Goal: Task Accomplishment & Management: Manage account settings

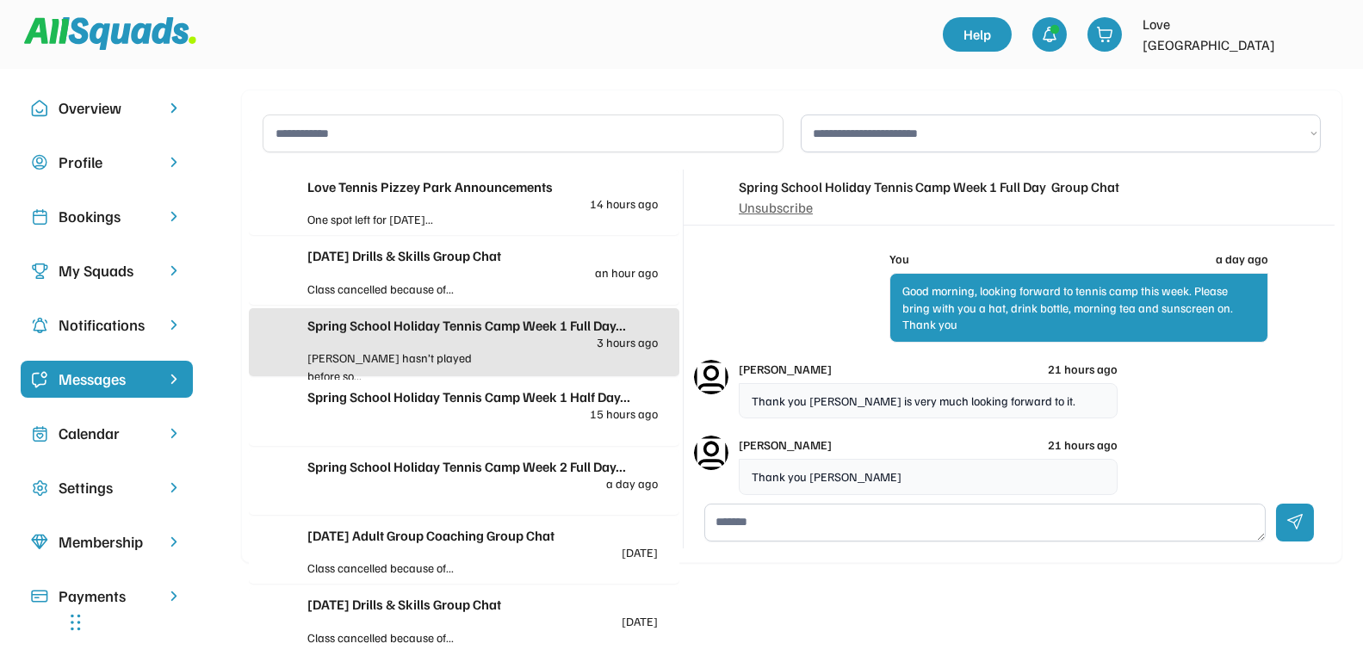
scroll to position [170, 0]
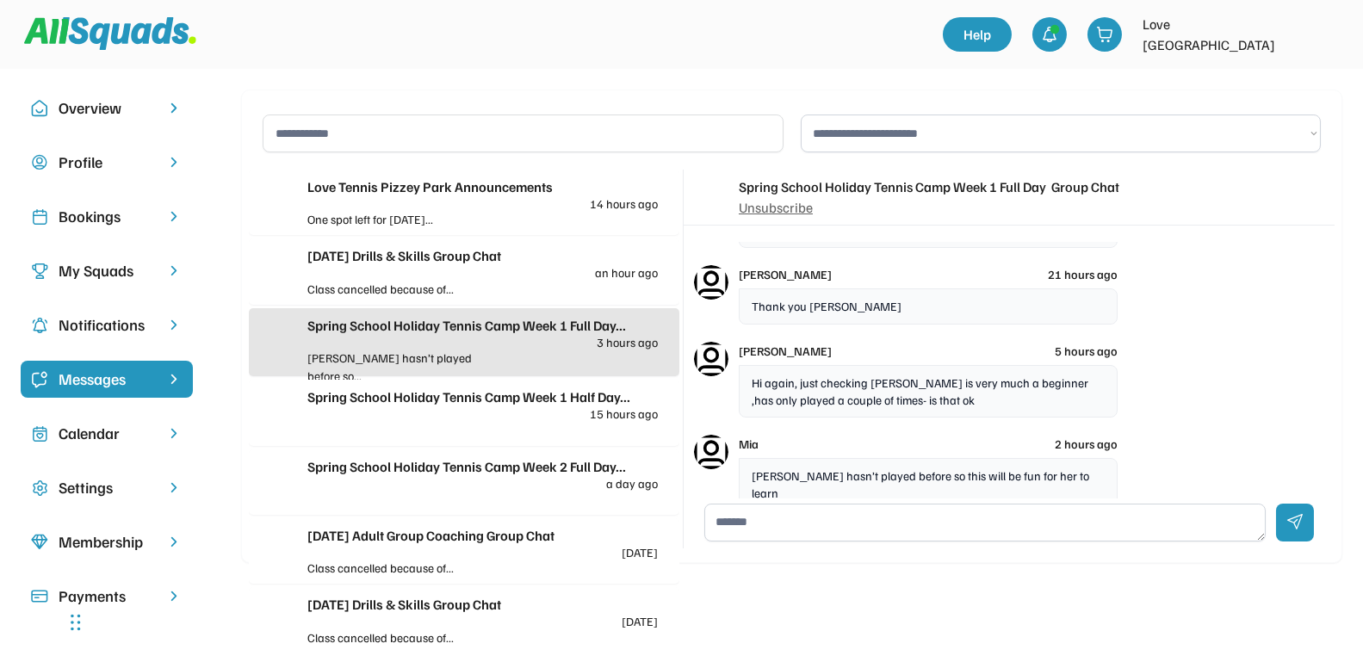
click at [71, 218] on div "Bookings" at bounding box center [107, 216] width 96 height 23
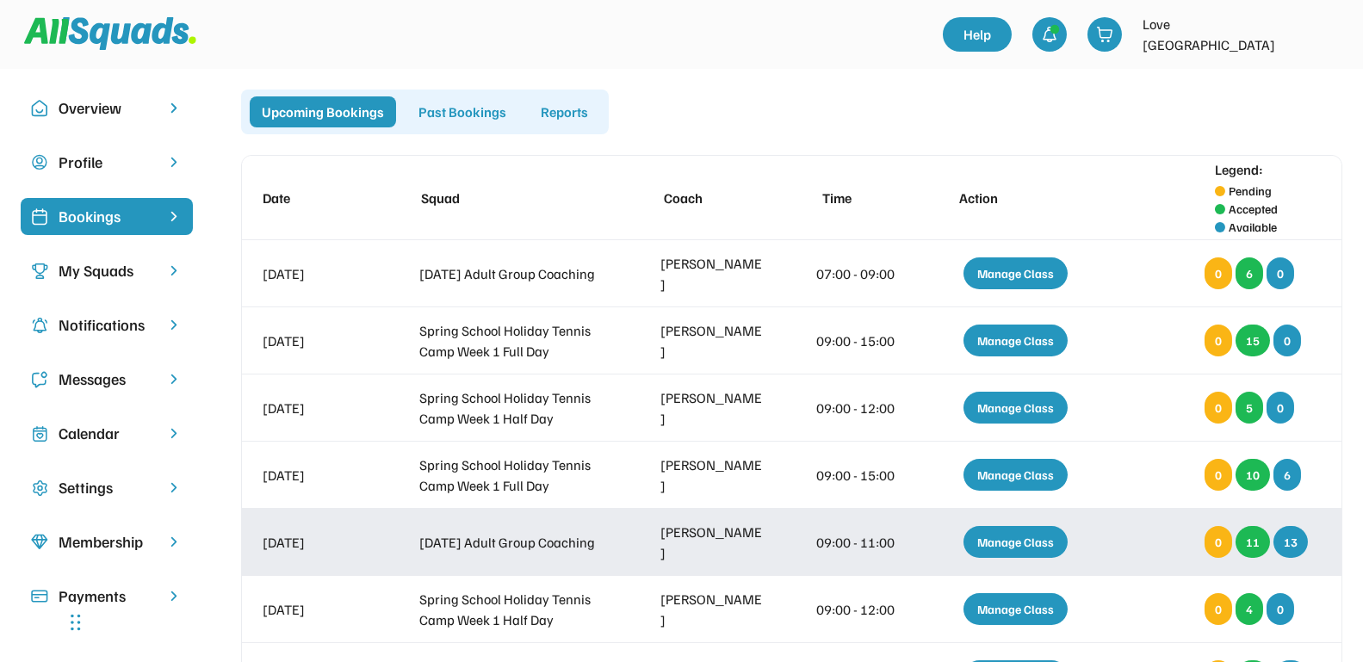
click at [1004, 546] on div "Manage Class" at bounding box center [1015, 542] width 104 height 32
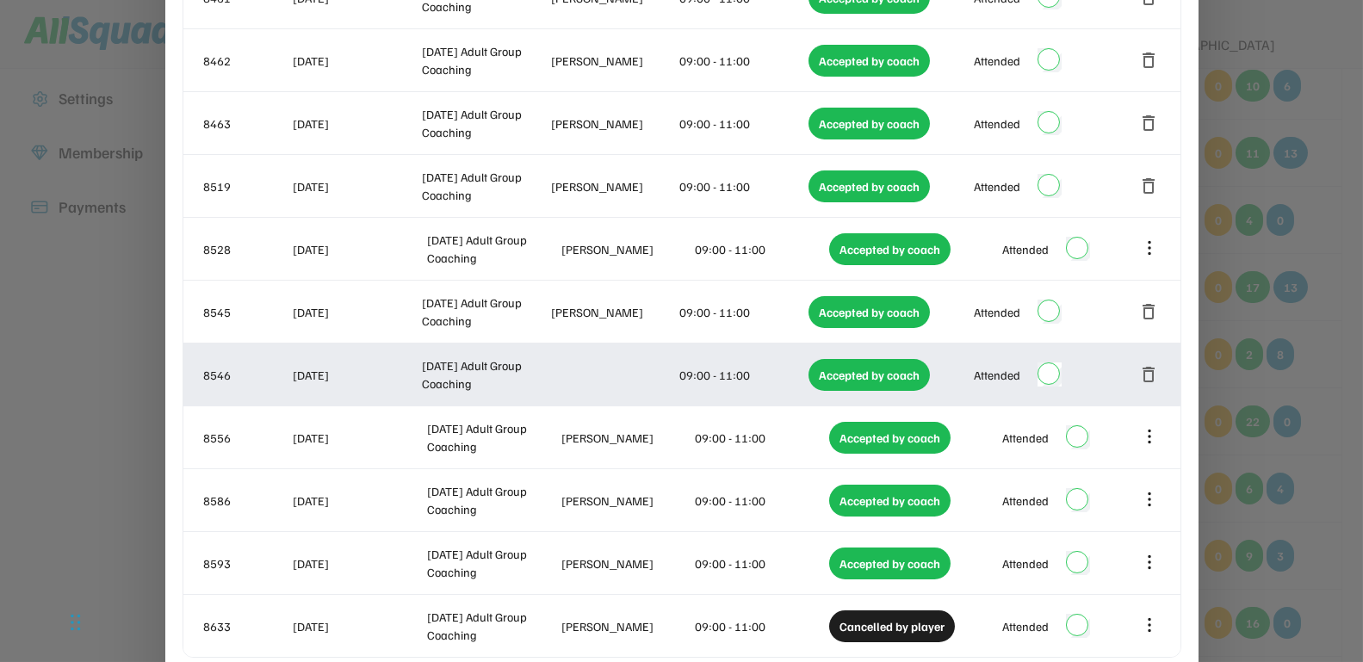
scroll to position [646, 0]
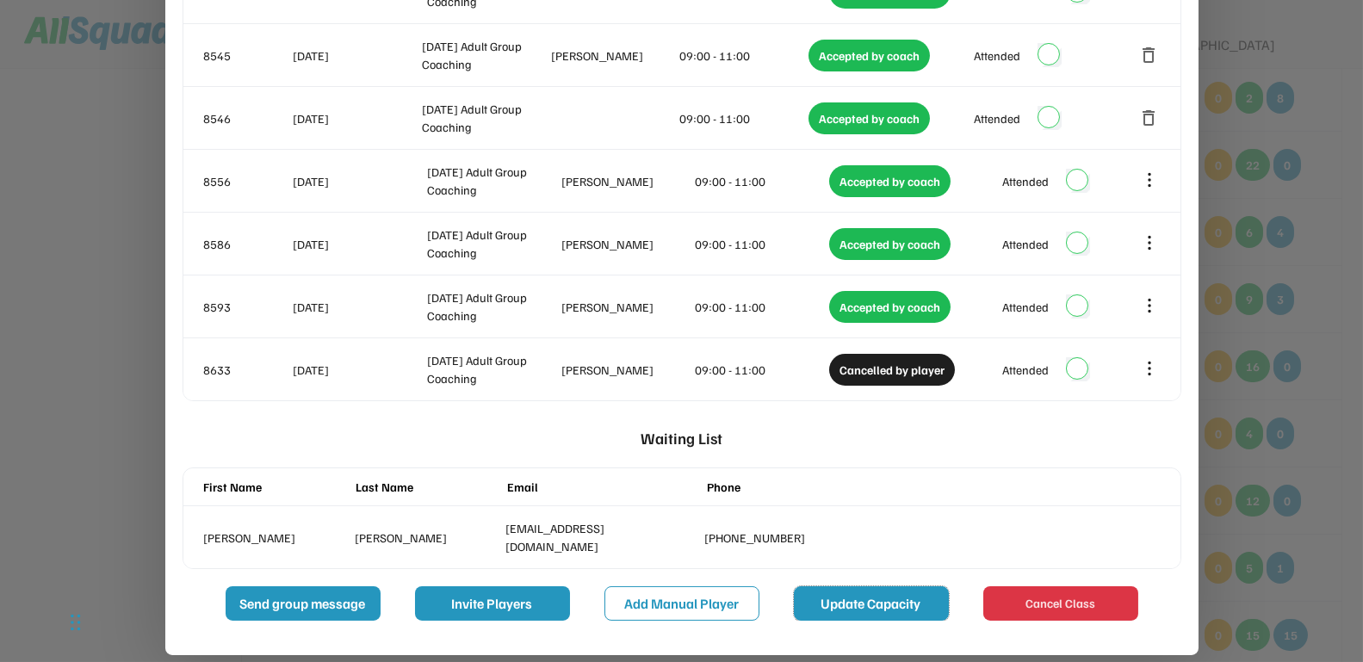
click at [829, 594] on button "Update Capacity" at bounding box center [871, 603] width 155 height 34
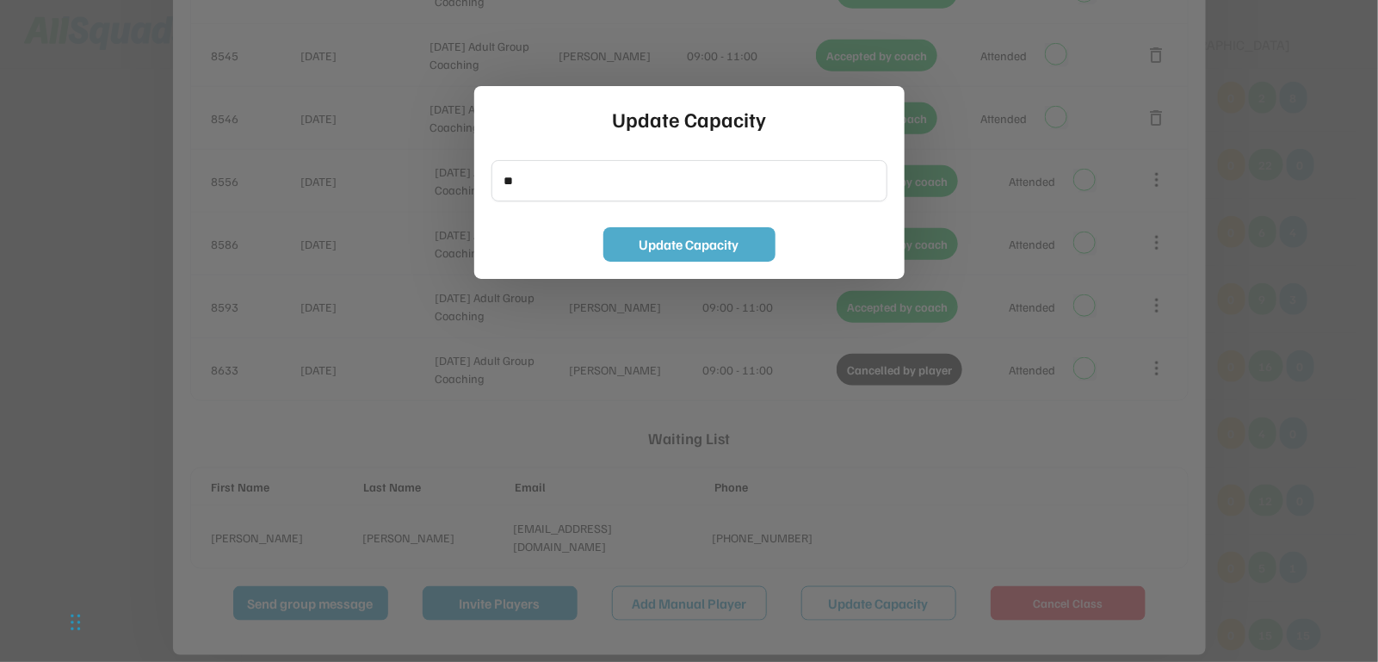
click at [687, 241] on button "Update Capacity" at bounding box center [689, 244] width 172 height 34
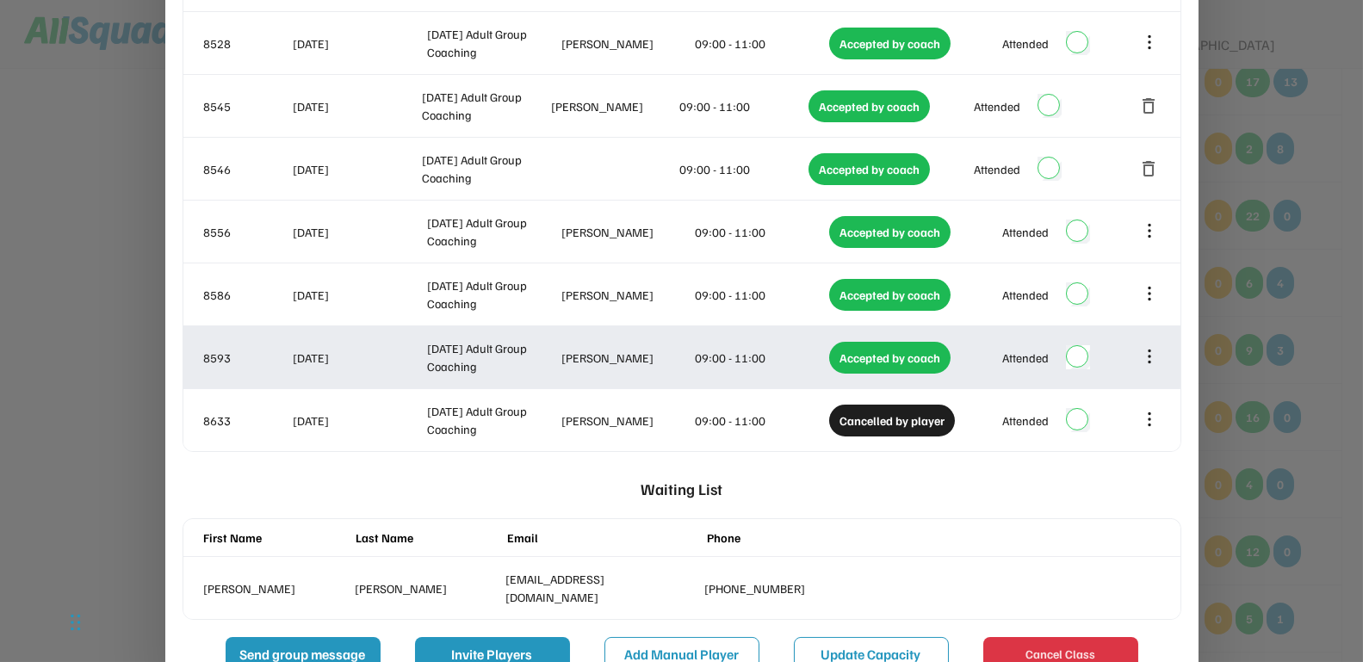
scroll to position [753, 0]
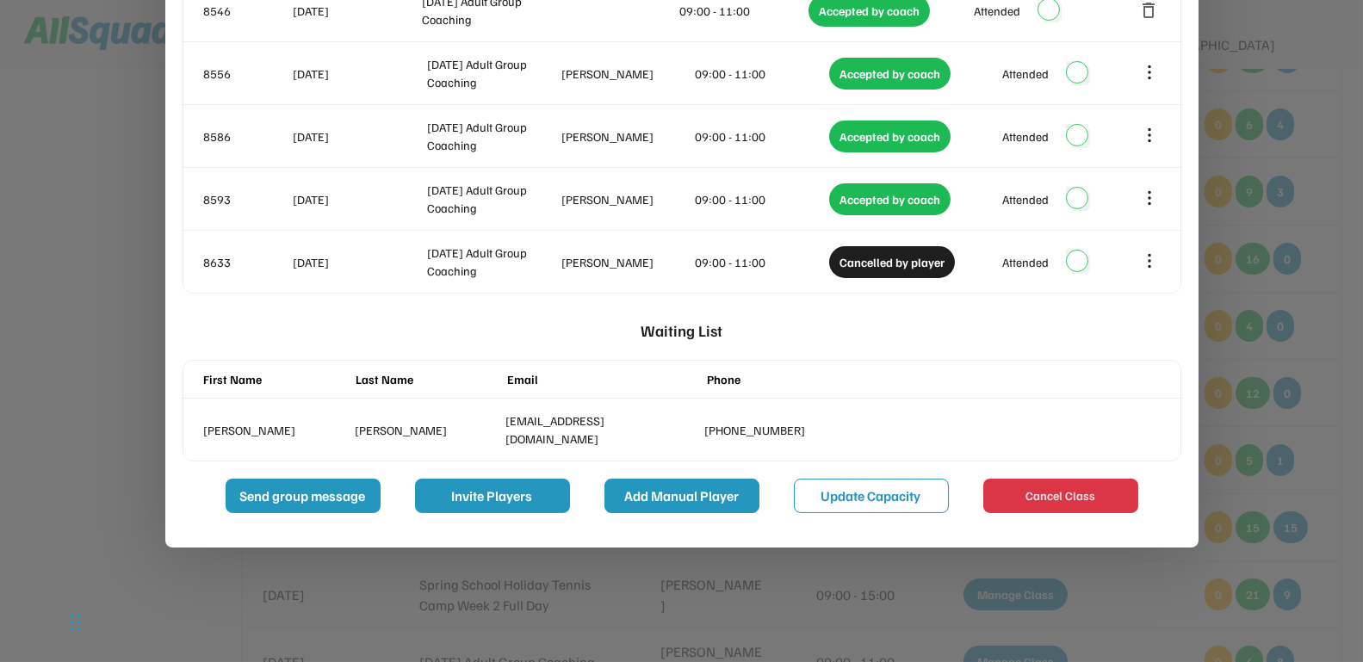
click at [696, 496] on button "Add Manual Player" at bounding box center [681, 496] width 155 height 34
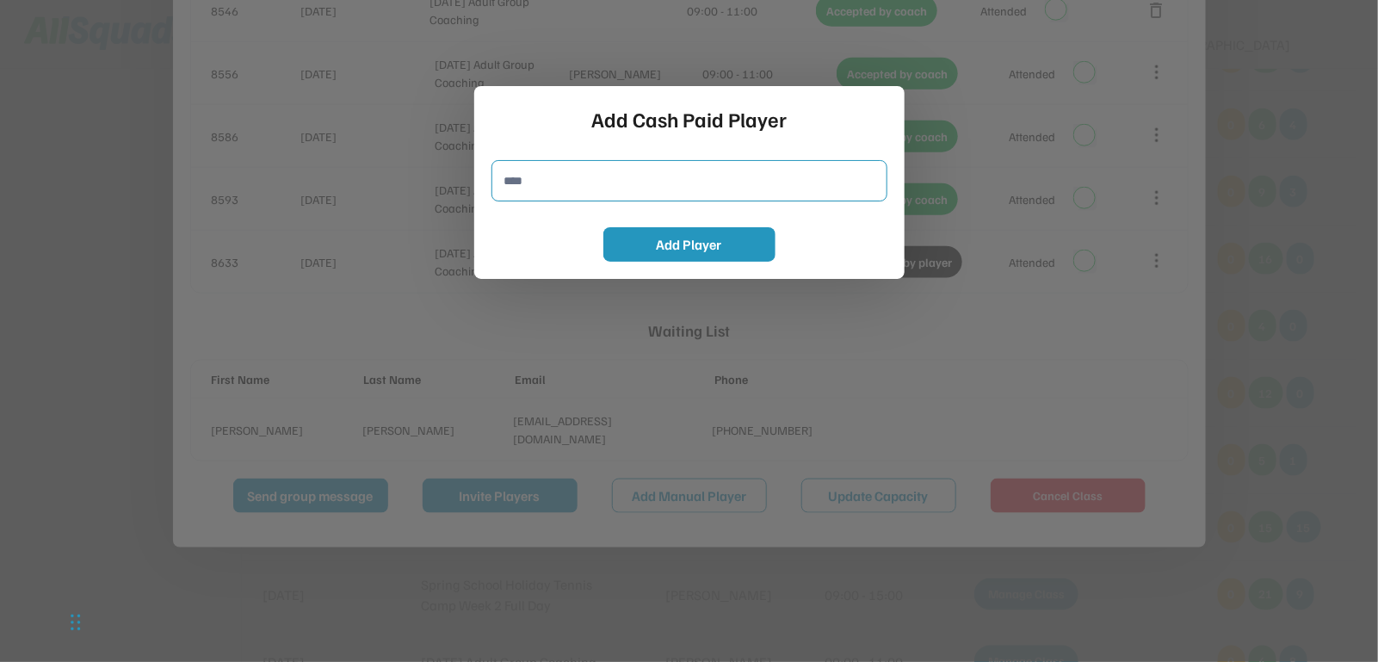
click at [545, 187] on input "input" at bounding box center [690, 180] width 396 height 41
type input "**********"
click at [670, 238] on button "Add Player" at bounding box center [689, 244] width 172 height 34
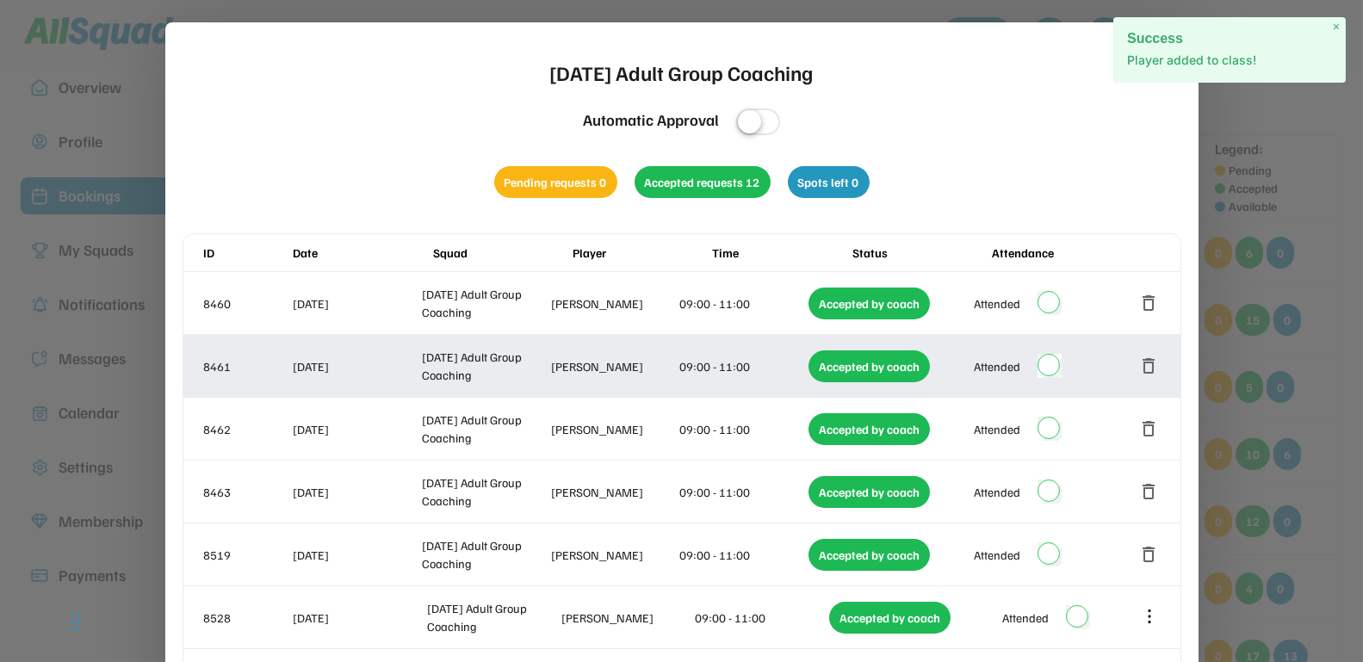
scroll to position [0, 0]
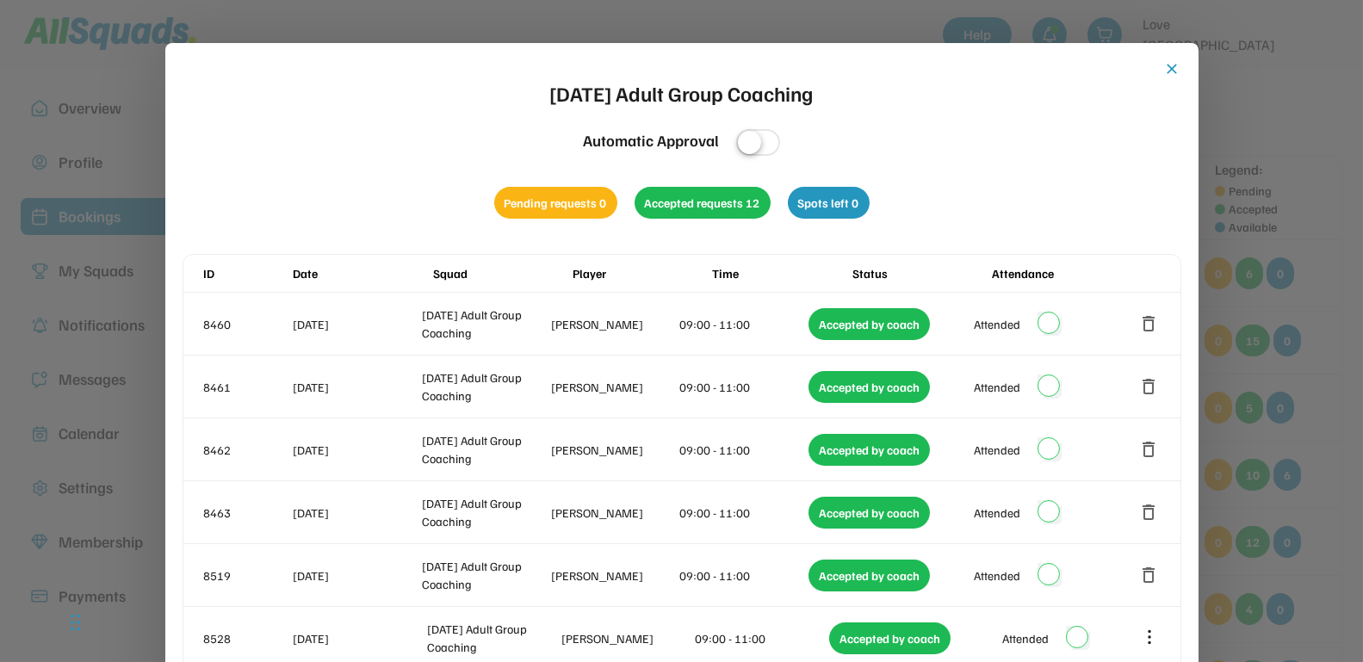
click at [1172, 69] on button "close" at bounding box center [1172, 68] width 17 height 17
